Goal: Information Seeking & Learning: Learn about a topic

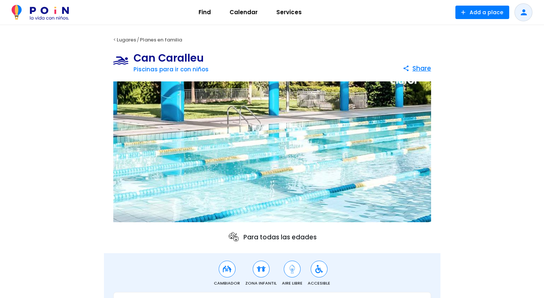
click at [246, 13] on span "Calendar" at bounding box center [243, 12] width 35 height 12
click at [243, 16] on span "Calendar" at bounding box center [243, 12] width 35 height 12
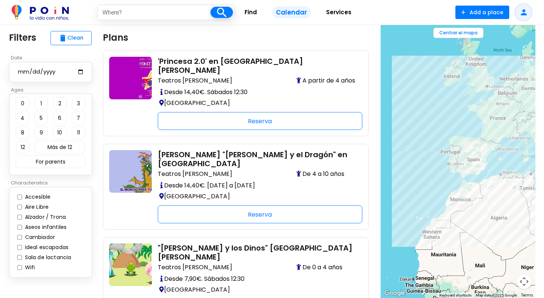
click at [49, 11] on img at bounding box center [40, 12] width 57 height 15
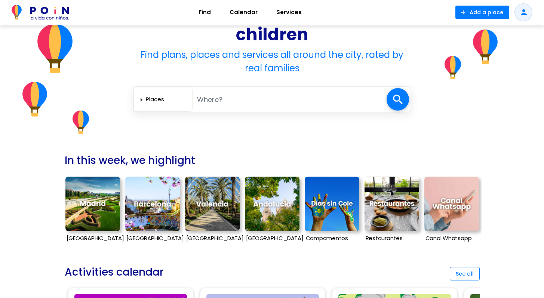
scroll to position [80, 0]
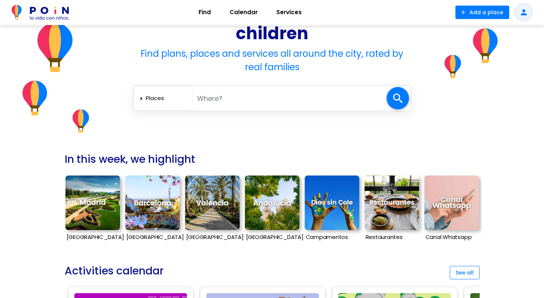
click at [150, 213] on img at bounding box center [152, 203] width 55 height 55
